Goal: Task Accomplishment & Management: Manage account settings

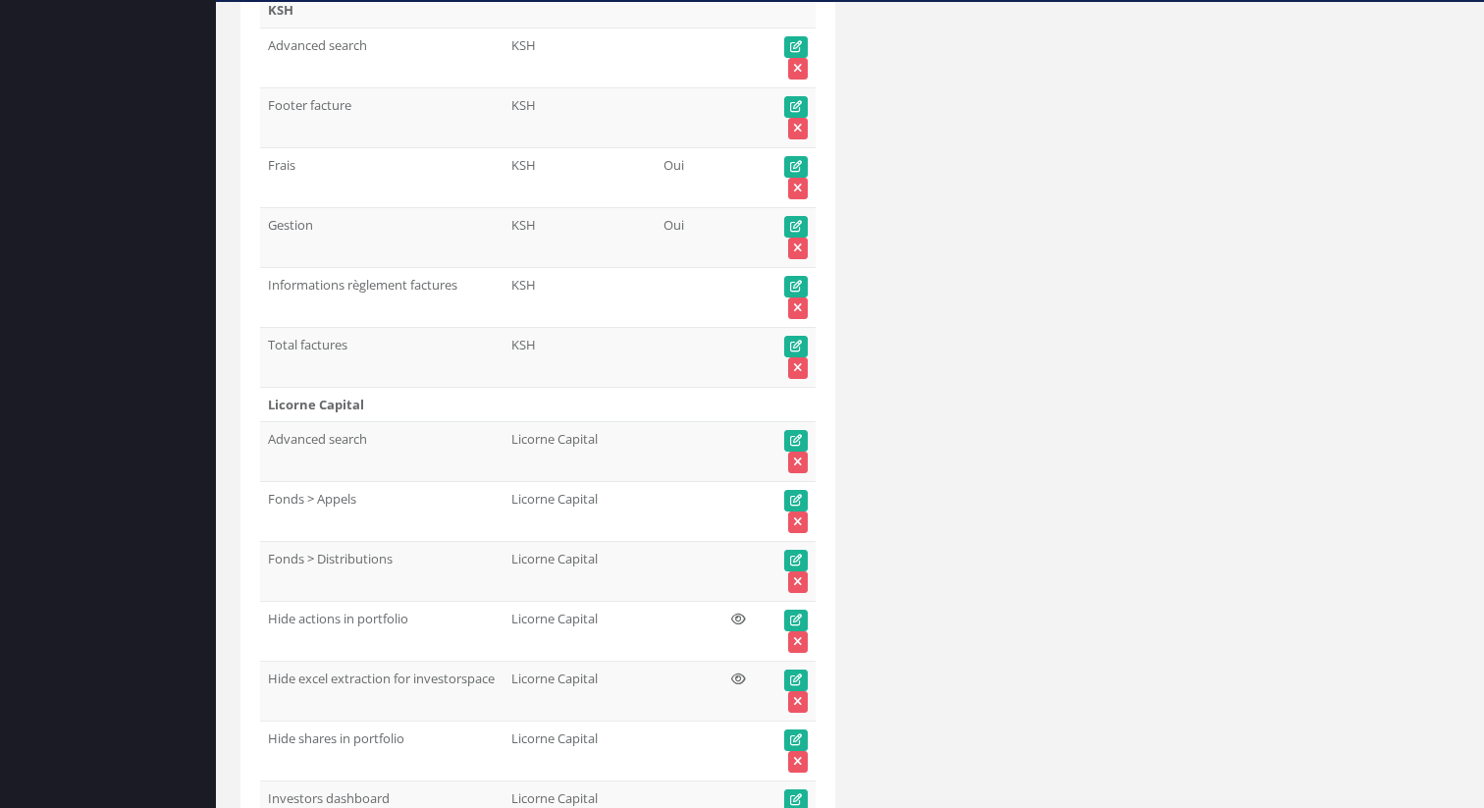
scroll to position [74332, 0]
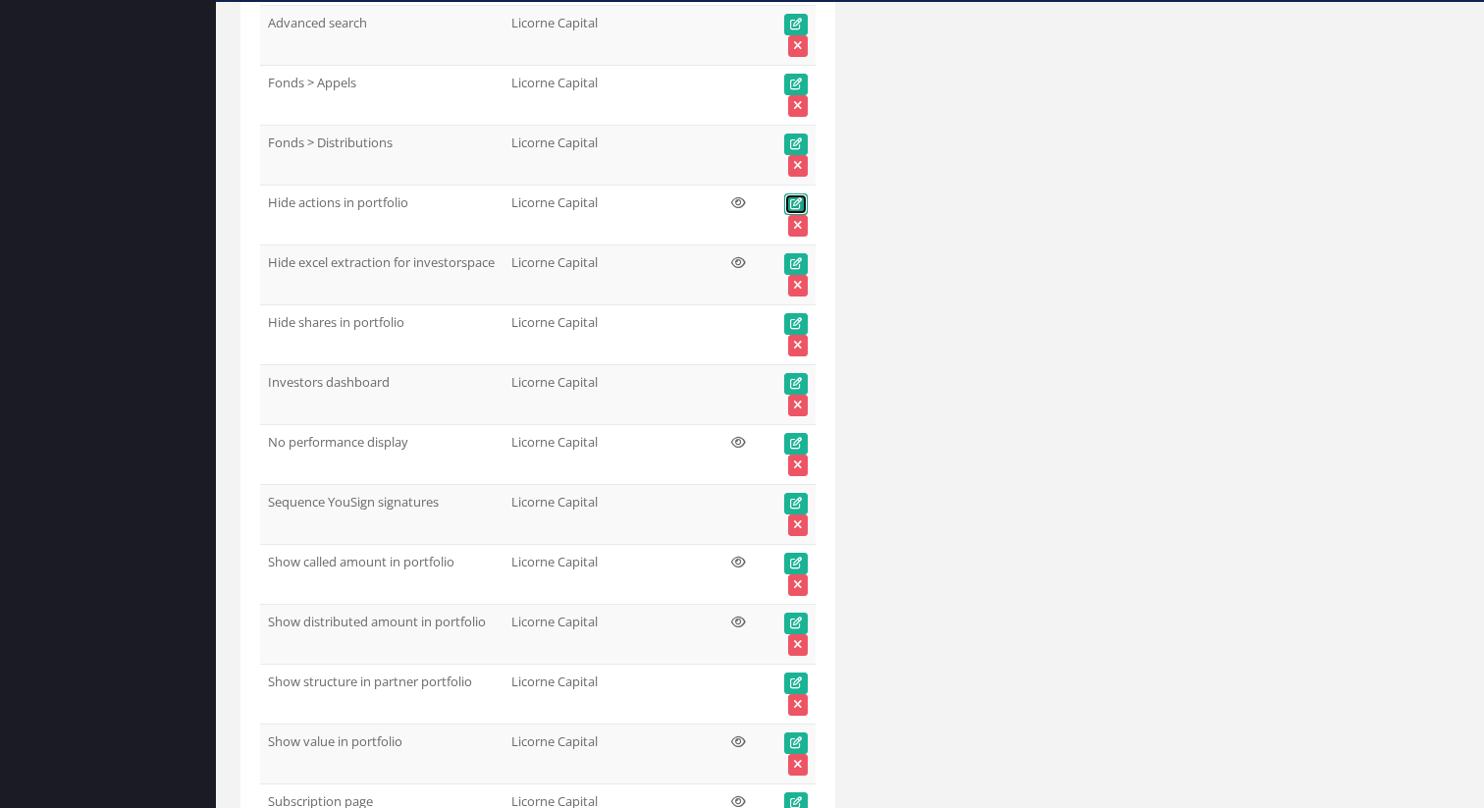
click at [796, 200] on icon at bounding box center [796, 204] width 12 height 12
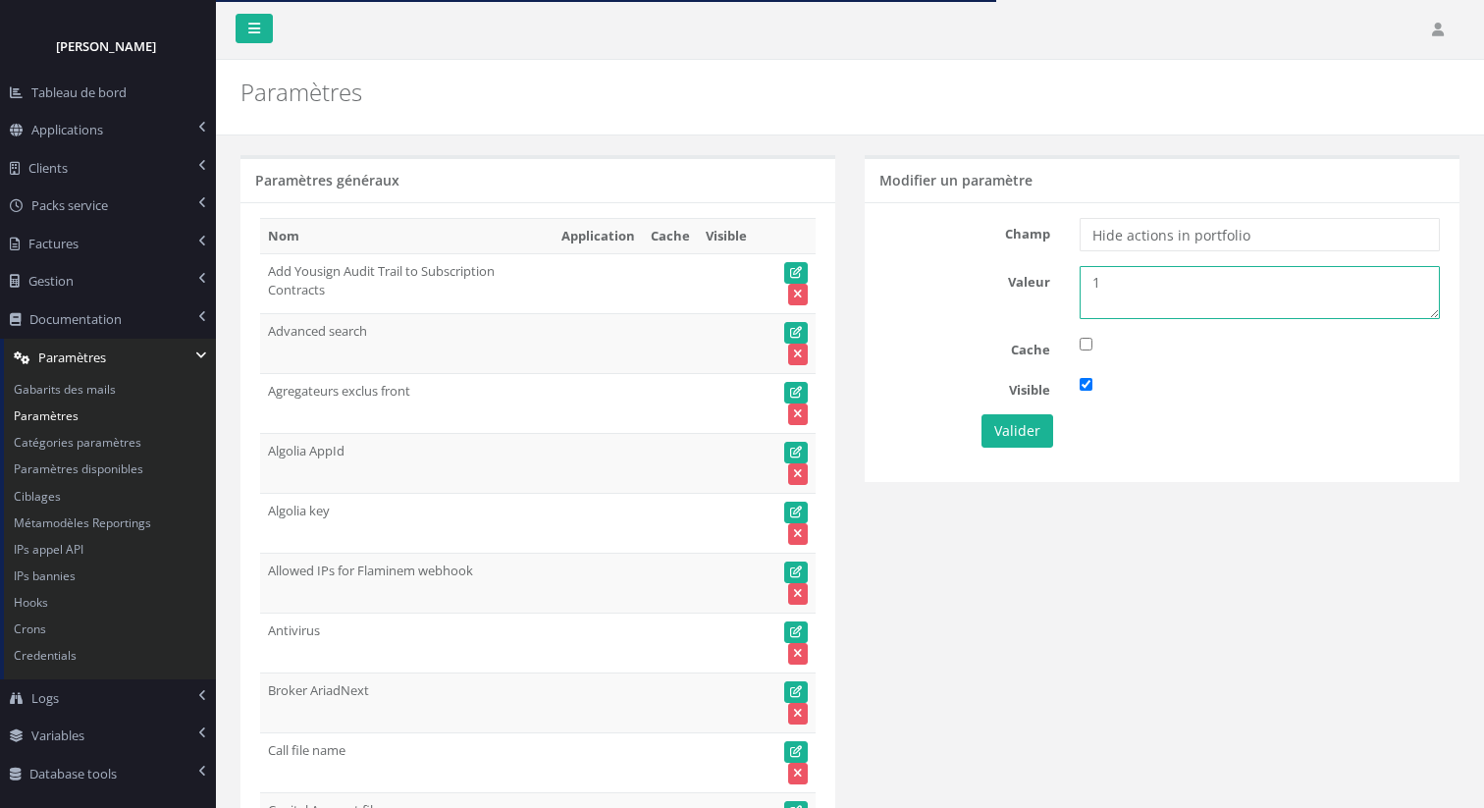
click at [1137, 288] on textarea "1" at bounding box center [1260, 292] width 360 height 53
type textarea "0"
click at [1015, 417] on button "Valider" at bounding box center [1017, 430] width 72 height 33
